Goal: Task Accomplishment & Management: Complete application form

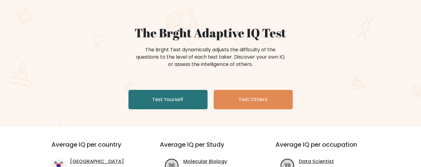
scroll to position [39, 0]
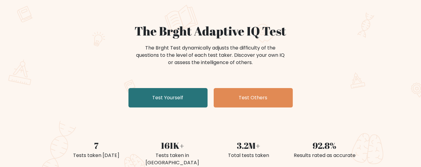
click at [179, 110] on div "The Brght Adaptive IQ Test The Brght Test dynamically adjusts the difficulty of…" at bounding box center [210, 89] width 421 height 188
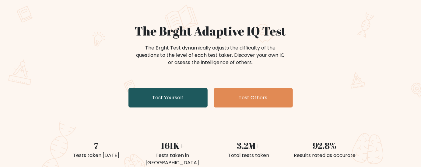
click at [173, 90] on link "Test Yourself" at bounding box center [167, 97] width 79 height 19
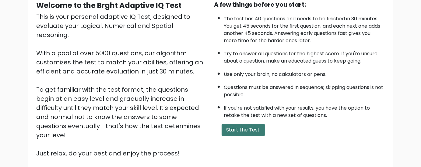
scroll to position [64, 0]
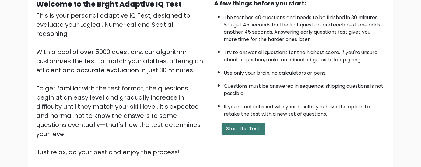
click at [236, 125] on button "Start the Test" at bounding box center [242, 129] width 43 height 12
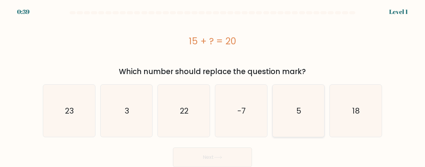
click at [312, 113] on icon "5" at bounding box center [299, 111] width 52 height 52
click at [213, 85] on input "e. 5" at bounding box center [213, 85] width 0 height 2
radio input "true"
click at [232, 159] on button "Next" at bounding box center [212, 157] width 79 height 19
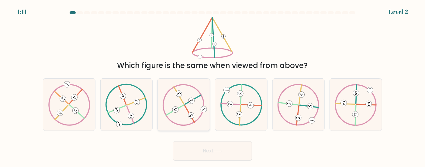
click at [185, 95] on icon at bounding box center [184, 105] width 42 height 42
click at [213, 85] on input "c." at bounding box center [213, 85] width 0 height 2
radio input "true"
click at [206, 148] on button "Next" at bounding box center [212, 150] width 79 height 19
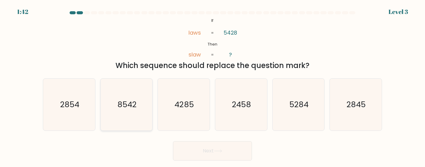
click at [120, 106] on text "8542" at bounding box center [126, 104] width 19 height 11
click at [213, 85] on input "b. 8542" at bounding box center [213, 85] width 0 height 2
radio input "true"
click at [203, 151] on button "Next" at bounding box center [212, 150] width 79 height 19
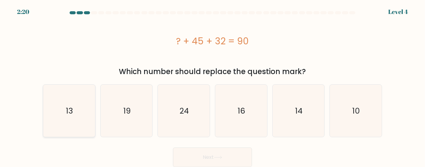
click at [55, 121] on icon "13" at bounding box center [69, 111] width 52 height 52
click at [213, 85] on input "a. 13" at bounding box center [213, 85] width 0 height 2
radio input "true"
click at [195, 152] on button "Next" at bounding box center [212, 157] width 79 height 19
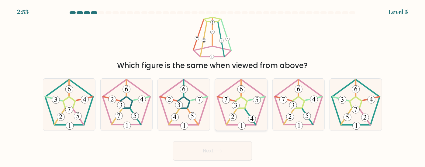
click at [243, 106] on icon at bounding box center [241, 105] width 52 height 52
click at [213, 85] on input "d." at bounding box center [213, 85] width 0 height 2
radio input "true"
click at [218, 148] on button "Next" at bounding box center [212, 150] width 79 height 19
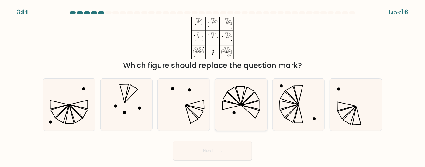
click at [236, 94] on icon at bounding box center [241, 105] width 52 height 52
click at [213, 85] on input "d." at bounding box center [213, 85] width 0 height 2
radio input "true"
click at [201, 145] on button "Next" at bounding box center [212, 150] width 79 height 19
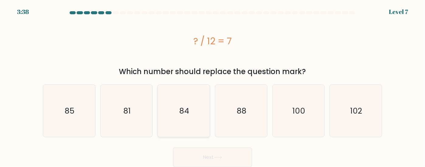
click at [186, 118] on icon "84" at bounding box center [184, 111] width 52 height 52
click at [213, 85] on input "c. 84" at bounding box center [213, 85] width 0 height 2
radio input "true"
click at [217, 161] on button "Next" at bounding box center [212, 157] width 79 height 19
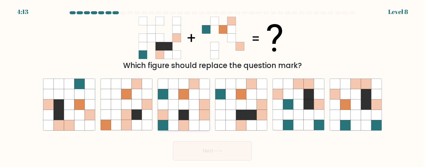
click at [191, 110] on icon at bounding box center [194, 105] width 10 height 10
click at [213, 85] on input "c." at bounding box center [213, 85] width 0 height 2
radio input "true"
click at [252, 114] on icon at bounding box center [251, 115] width 10 height 10
click at [213, 85] on input "d." at bounding box center [213, 85] width 0 height 2
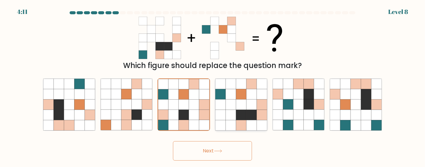
radio input "true"
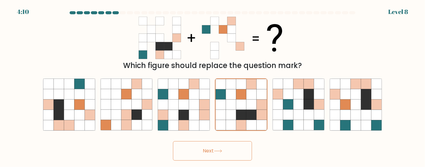
click at [229, 154] on button "Next" at bounding box center [212, 150] width 79 height 19
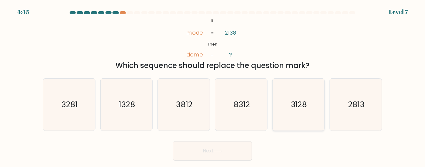
click at [288, 99] on icon "3128" at bounding box center [299, 105] width 52 height 52
click at [213, 85] on input "e. 3128" at bounding box center [213, 85] width 0 height 2
radio input "true"
click at [217, 151] on icon at bounding box center [217, 151] width 7 height 3
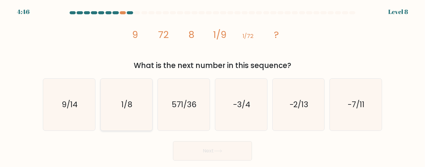
click at [124, 110] on icon "1/8" at bounding box center [127, 105] width 52 height 52
click at [213, 85] on input "b. 1/8" at bounding box center [213, 85] width 0 height 2
radio input "true"
click at [206, 150] on button "Next" at bounding box center [212, 150] width 79 height 19
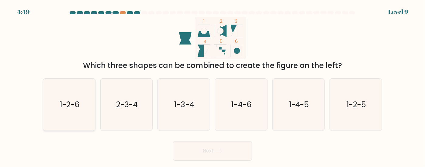
click at [69, 113] on icon "1-2-6" at bounding box center [69, 105] width 52 height 52
click at [213, 85] on input "a. 1-2-6" at bounding box center [213, 85] width 0 height 2
radio input "true"
click at [219, 149] on button "Next" at bounding box center [212, 150] width 79 height 19
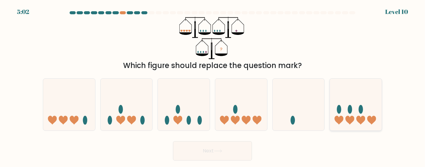
click at [351, 105] on ellipse at bounding box center [350, 109] width 5 height 9
click at [213, 85] on input "f." at bounding box center [213, 85] width 0 height 2
radio input "true"
click at [222, 150] on icon at bounding box center [218, 151] width 8 height 3
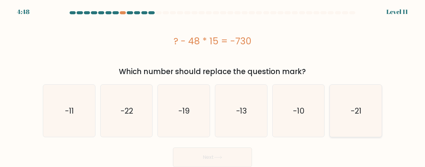
click at [348, 108] on icon "-21" at bounding box center [356, 111] width 52 height 52
click at [213, 85] on input "f. -21" at bounding box center [213, 85] width 0 height 2
radio input "true"
click at [218, 160] on button "Next" at bounding box center [212, 157] width 79 height 19
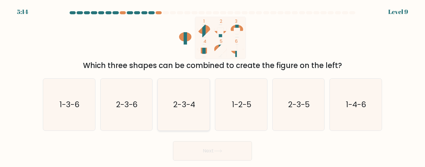
click at [175, 108] on text "2-3-4" at bounding box center [185, 104] width 22 height 11
click at [213, 85] on input "c. 2-3-4" at bounding box center [213, 85] width 0 height 2
radio input "true"
click at [194, 146] on button "Next" at bounding box center [212, 150] width 79 height 19
click at [220, 152] on icon at bounding box center [217, 151] width 7 height 3
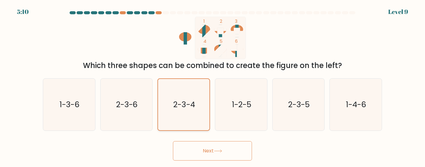
click at [197, 94] on icon "2-3-4" at bounding box center [183, 104] width 51 height 51
click at [213, 85] on input "c. 2-3-4" at bounding box center [213, 85] width 0 height 2
click at [214, 151] on button "Next" at bounding box center [212, 150] width 79 height 19
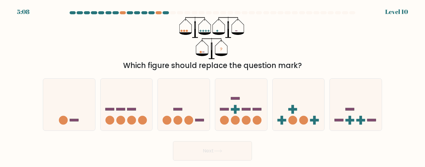
click at [217, 46] on icon "?" at bounding box center [212, 38] width 66 height 43
click at [237, 91] on icon at bounding box center [241, 104] width 52 height 43
click at [213, 85] on input "d." at bounding box center [213, 85] width 0 height 2
radio input "true"
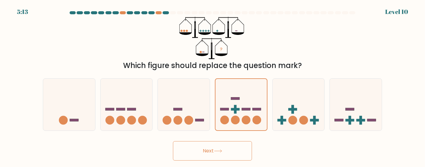
click at [197, 153] on button "Next" at bounding box center [212, 150] width 79 height 19
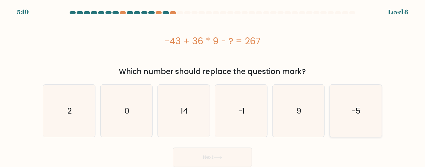
click at [355, 103] on icon "-5" at bounding box center [356, 111] width 52 height 52
click at [213, 85] on input "f. -5" at bounding box center [213, 85] width 0 height 2
radio input "true"
click at [217, 152] on button "Next" at bounding box center [212, 157] width 79 height 19
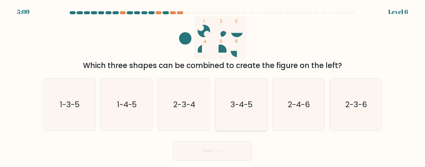
click at [236, 100] on text "3-4-5" at bounding box center [242, 104] width 22 height 11
click at [213, 85] on input "d. 3-4-5" at bounding box center [213, 85] width 0 height 2
radio input "true"
click at [225, 156] on button "Next" at bounding box center [212, 150] width 79 height 19
